Goal: Task Accomplishment & Management: Manage account settings

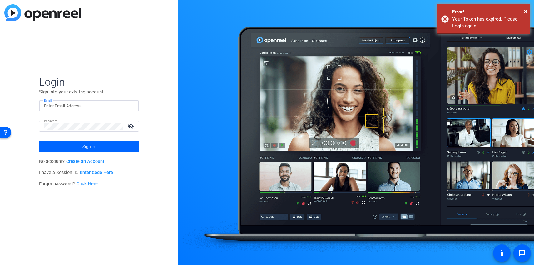
click at [110, 103] on input "Email" at bounding box center [89, 105] width 90 height 7
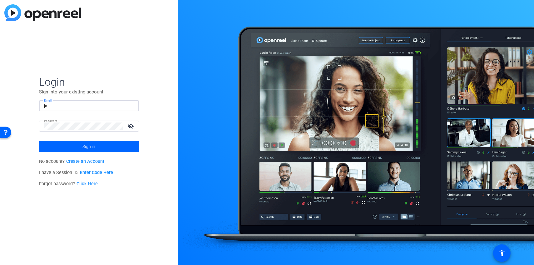
type input "[PERSON_NAME][EMAIL_ADDRESS][DOMAIN_NAME]"
click at [107, 153] on span at bounding box center [89, 146] width 100 height 15
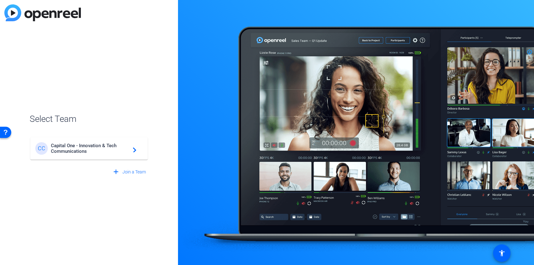
click at [142, 146] on div "CC Capital One - Innovation & Tech Communications navigate_next" at bounding box center [88, 148] width 107 height 12
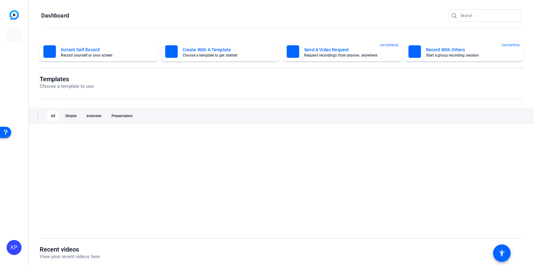
drag, startPoint x: 142, startPoint y: 146, endPoint x: 137, endPoint y: 148, distance: 5.3
click at [137, 148] on div at bounding box center [281, 180] width 483 height 97
